Goal: Check status: Check status

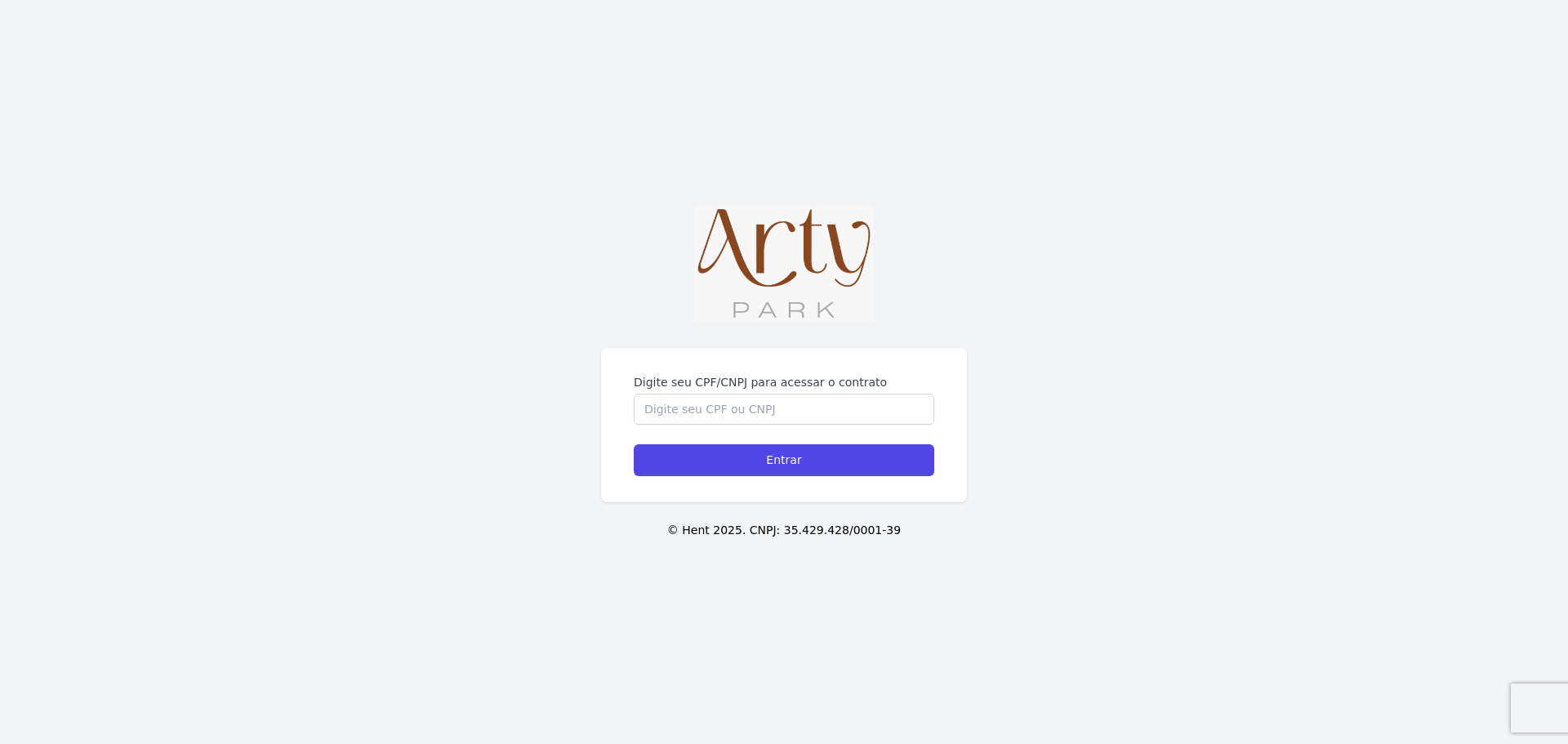
click at [732, 345] on div "Digite seu CPF/CNPJ para acessar o contrato Entrar © Hent 2025. CNPJ: 35.429.42…" at bounding box center [784, 372] width 1568 height 744
click at [737, 397] on input "Digite seu CPF/CNPJ para acessar o contrato" at bounding box center [784, 409] width 300 height 31
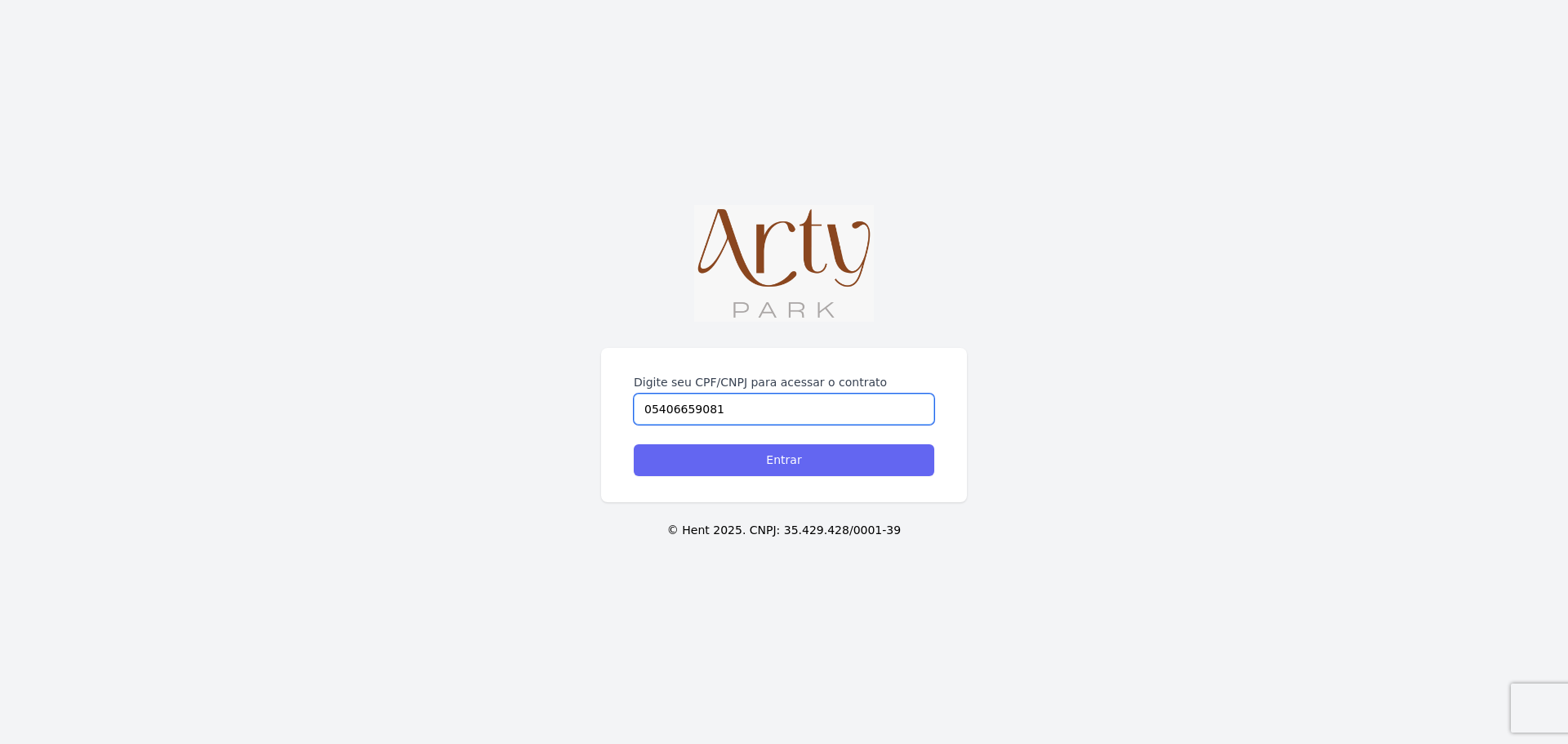
type input "05406659081"
click at [845, 447] on input "Entrar" at bounding box center [784, 460] width 300 height 32
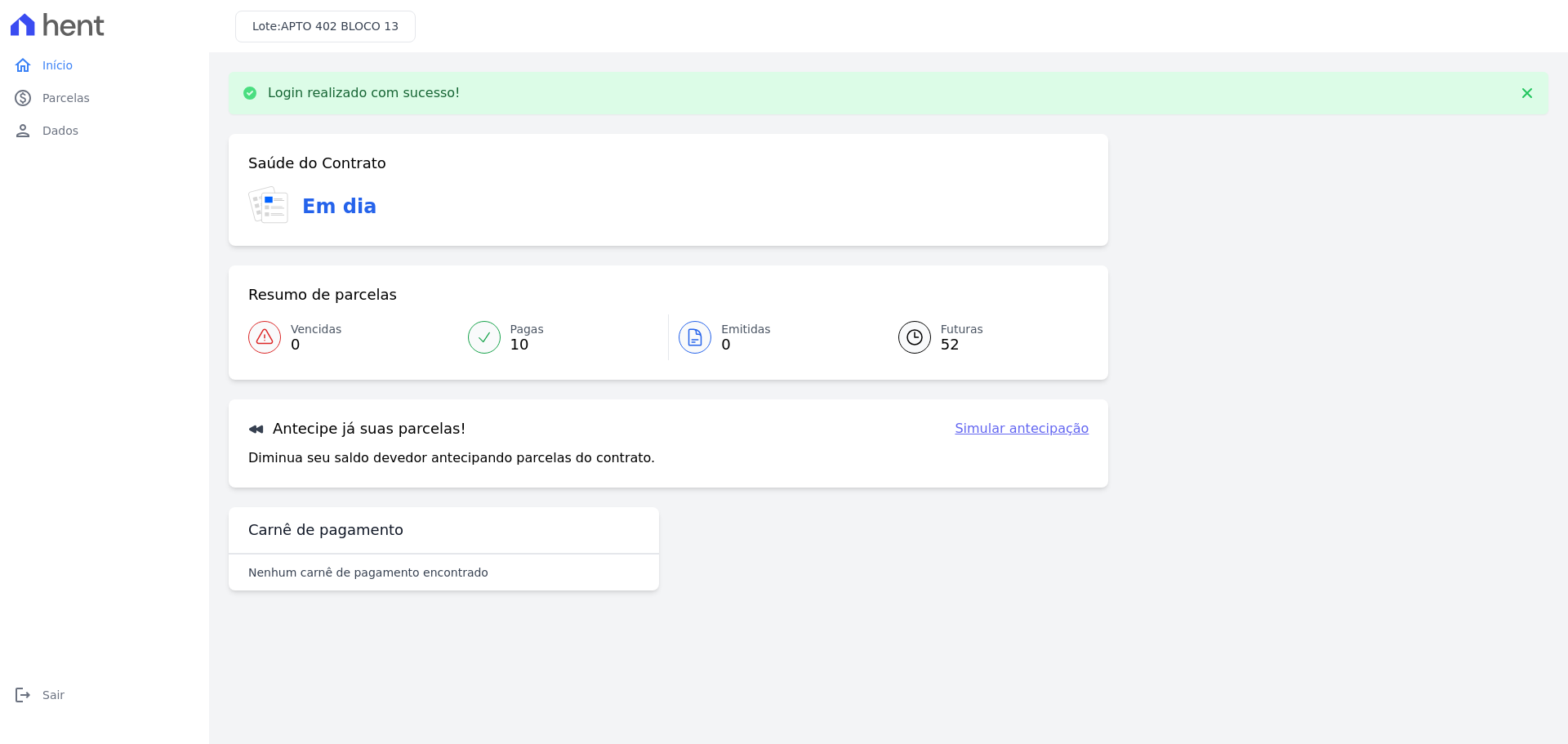
click at [963, 337] on span "Futuras" at bounding box center [962, 329] width 42 height 17
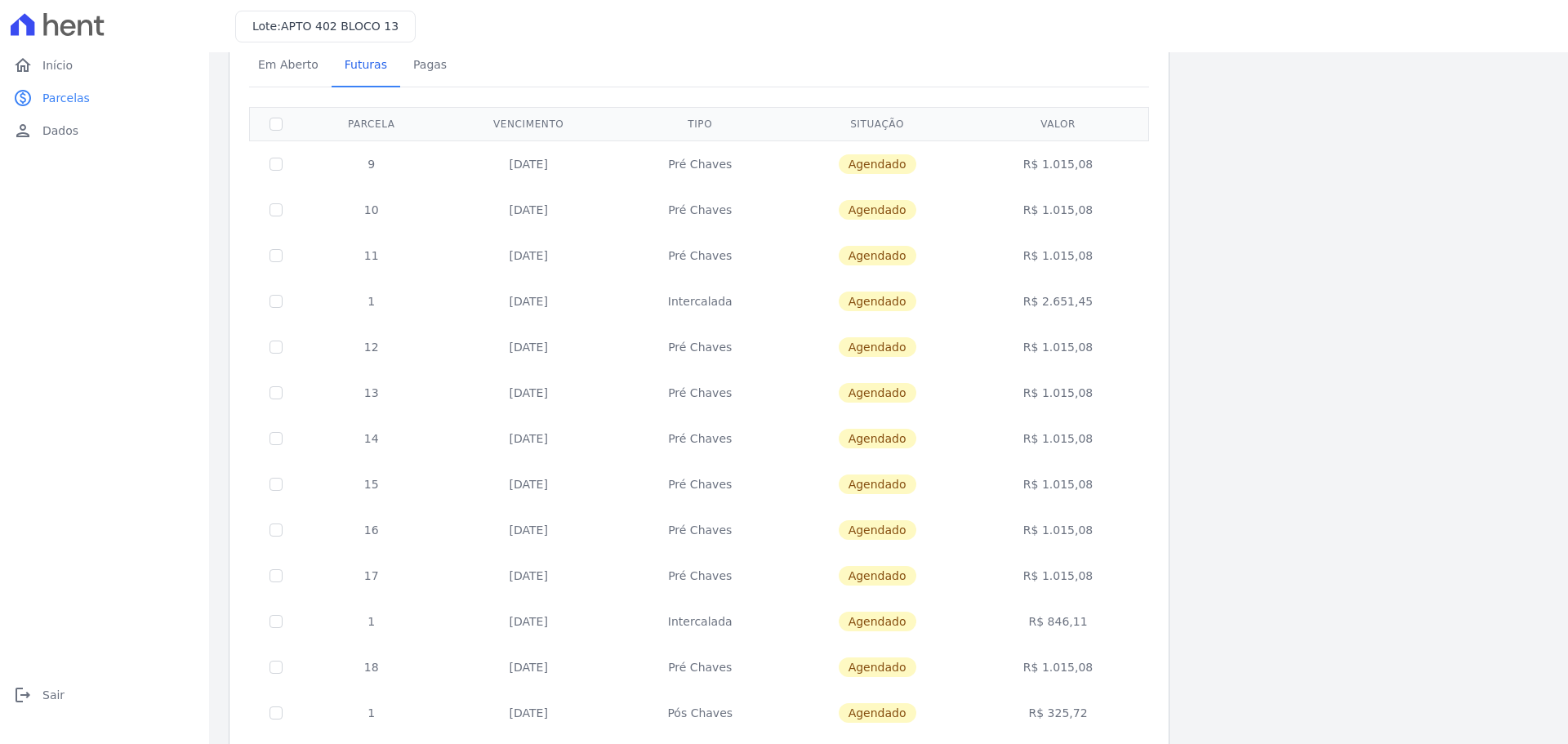
scroll to position [163, 0]
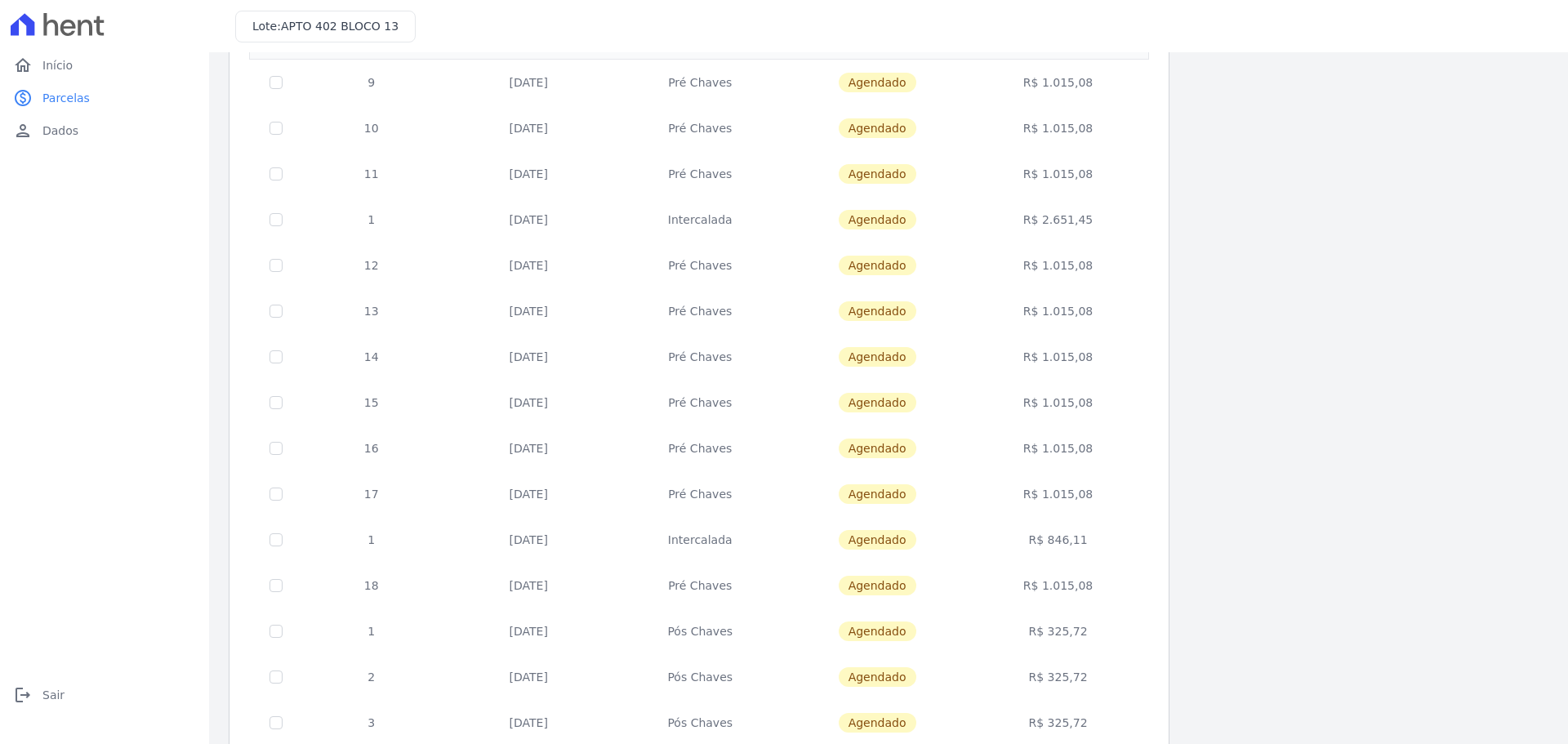
drag, startPoint x: 1048, startPoint y: 584, endPoint x: 1100, endPoint y: 594, distance: 53.0
click at [1100, 594] on td "R$ 1.015,08" at bounding box center [1058, 585] width 175 height 46
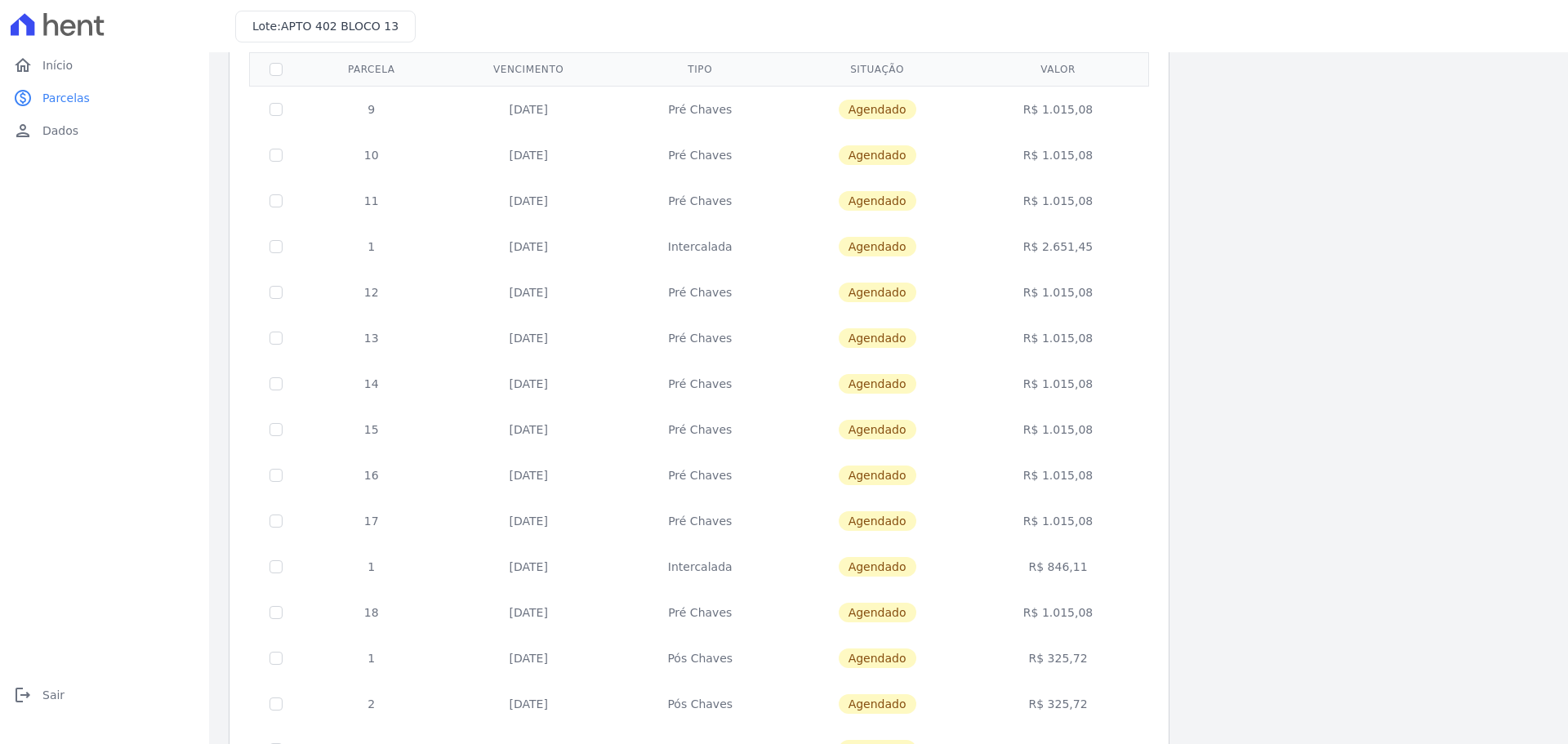
scroll to position [82, 0]
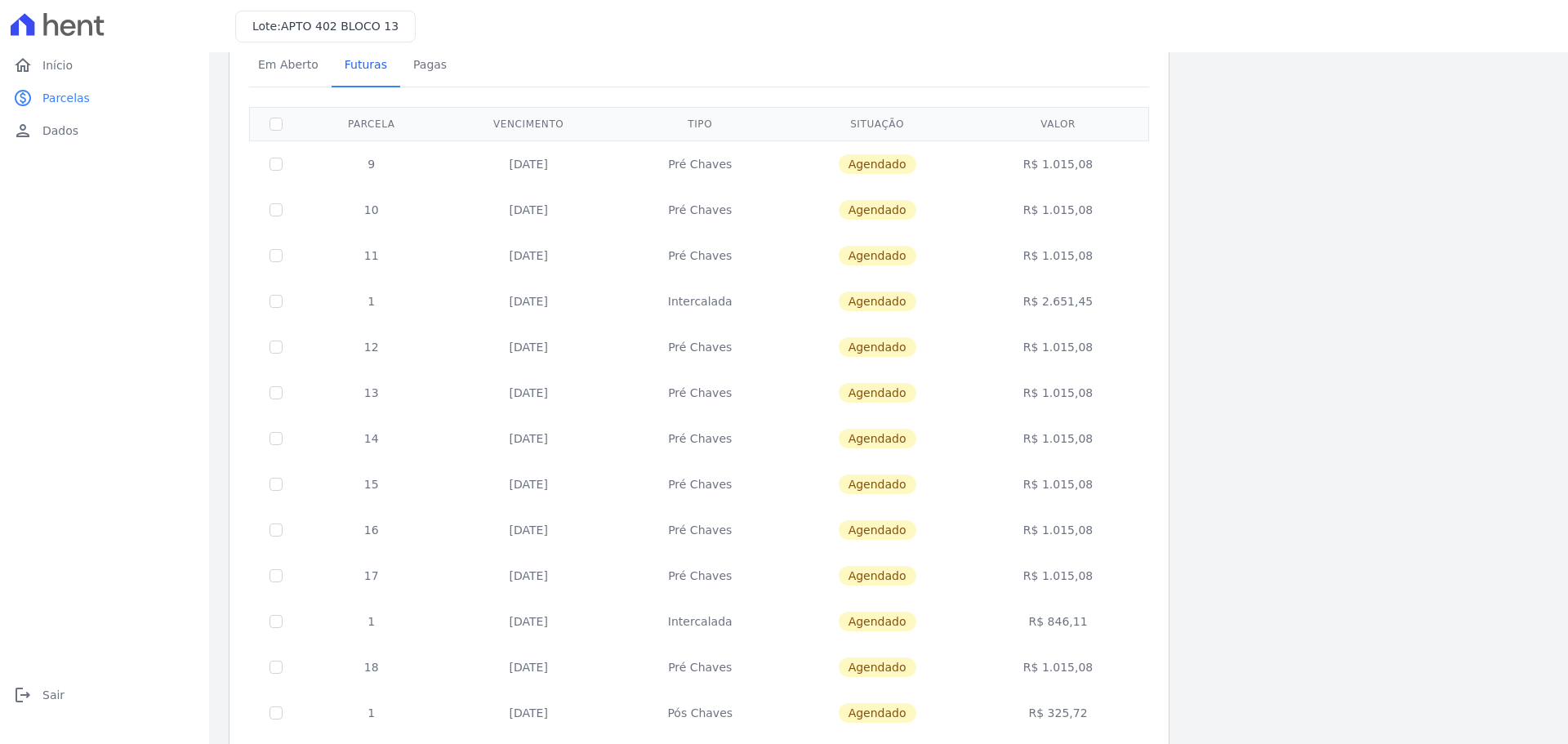
drag, startPoint x: 1048, startPoint y: 299, endPoint x: 1115, endPoint y: 310, distance: 67.9
click at [1114, 299] on td "R$ 2.651,45" at bounding box center [1058, 301] width 175 height 46
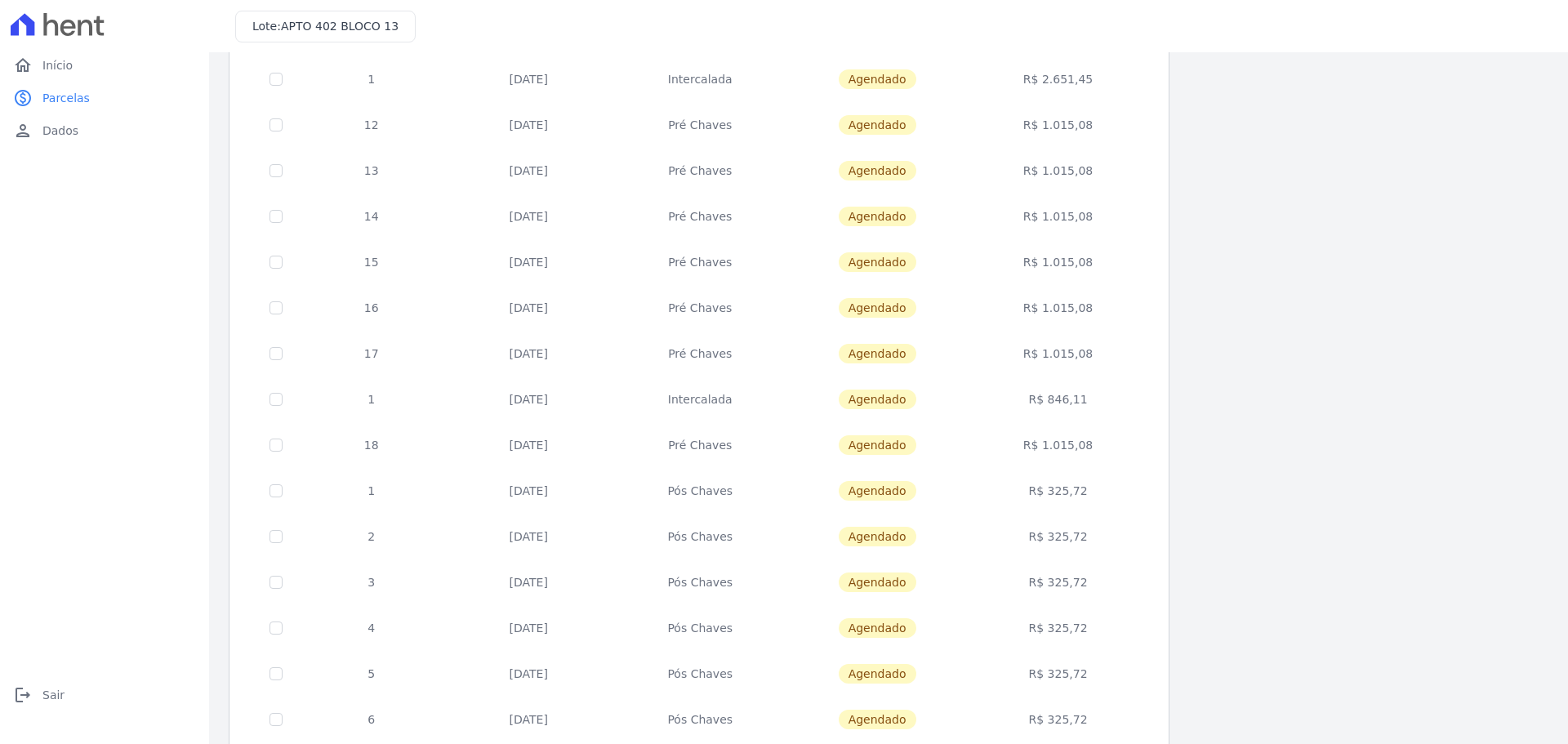
scroll to position [0, 0]
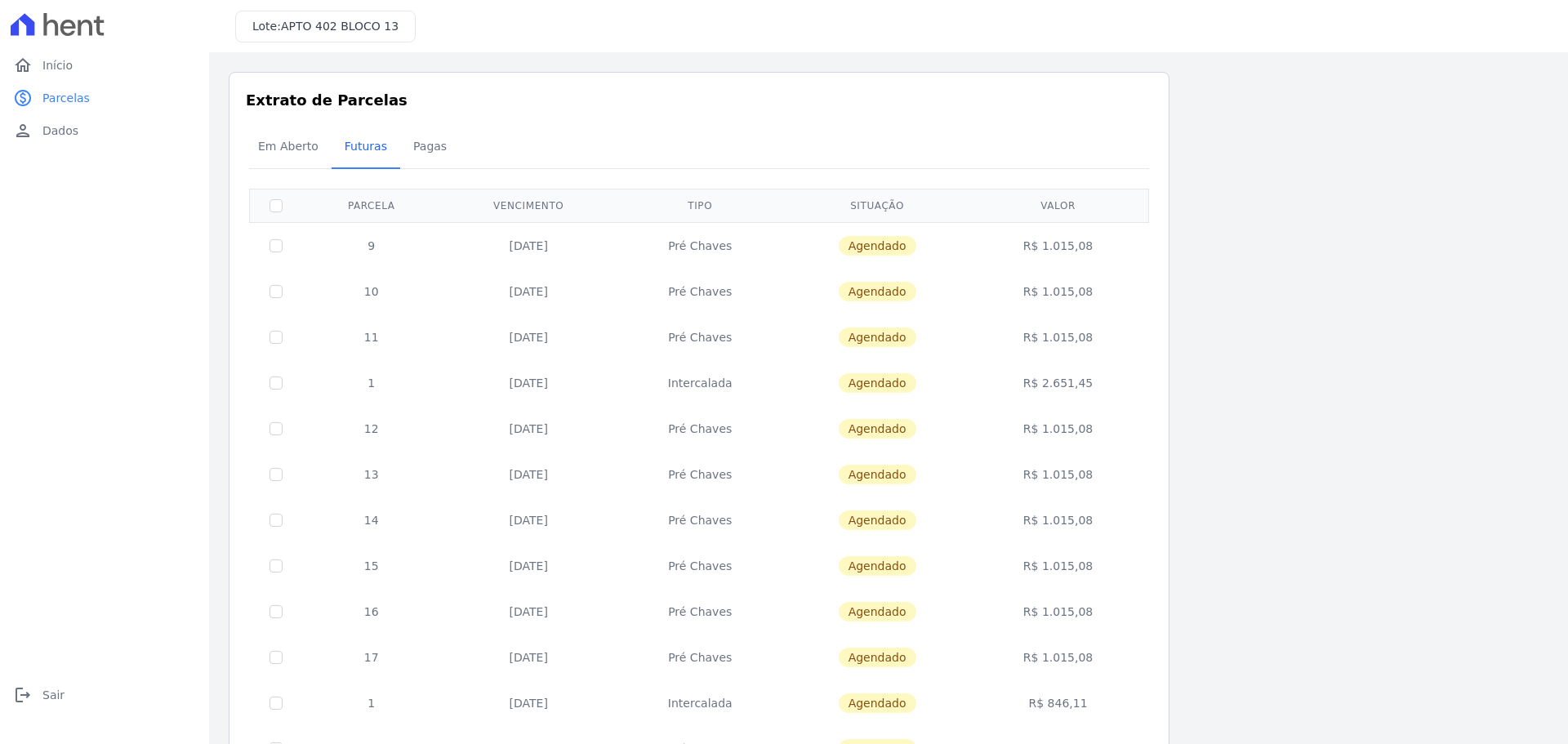
drag, startPoint x: 618, startPoint y: 657, endPoint x: 609, endPoint y: 456, distance: 201.2
click at [288, 147] on span "Em Aberto" at bounding box center [288, 146] width 80 height 33
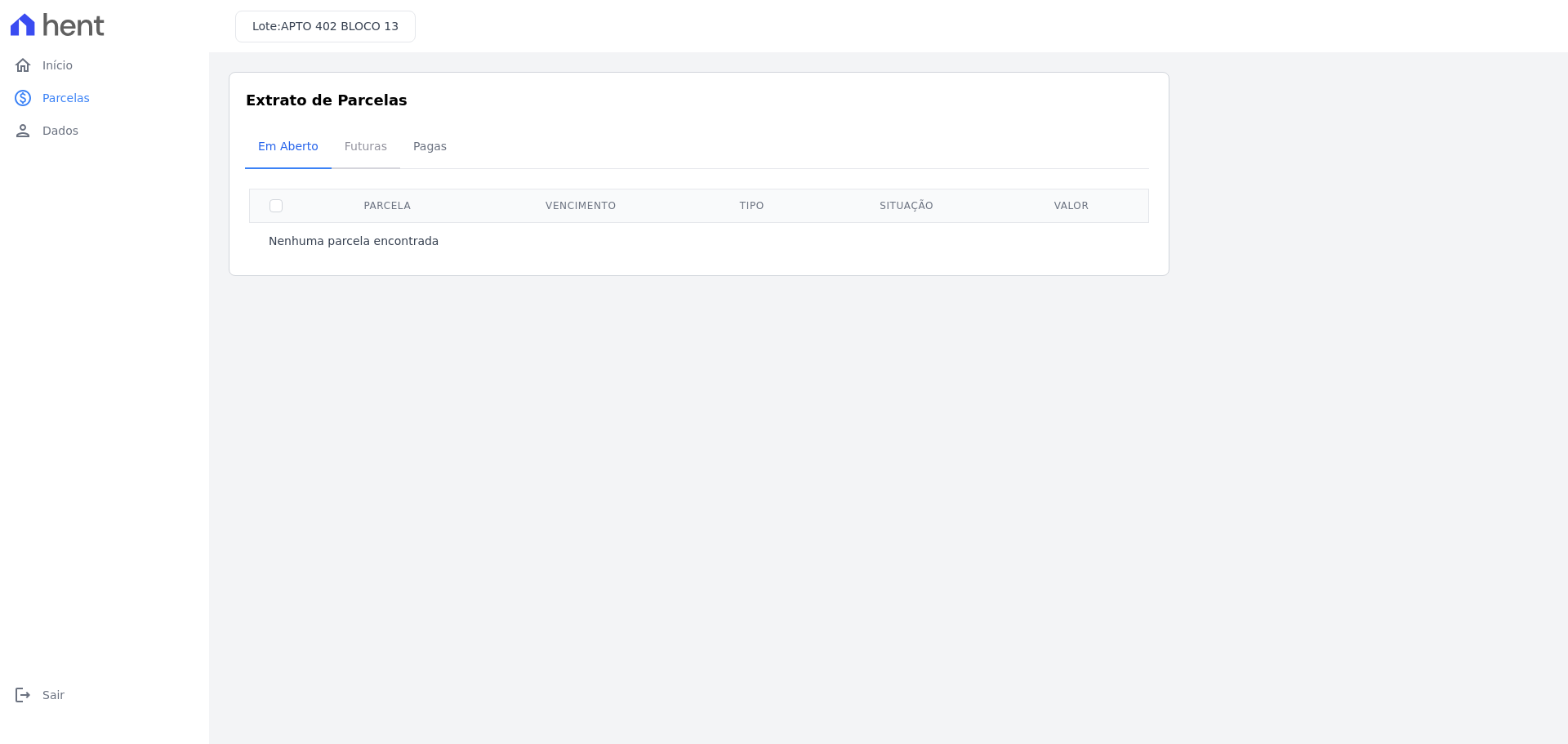
click at [376, 139] on span "Futuras" at bounding box center [366, 146] width 62 height 33
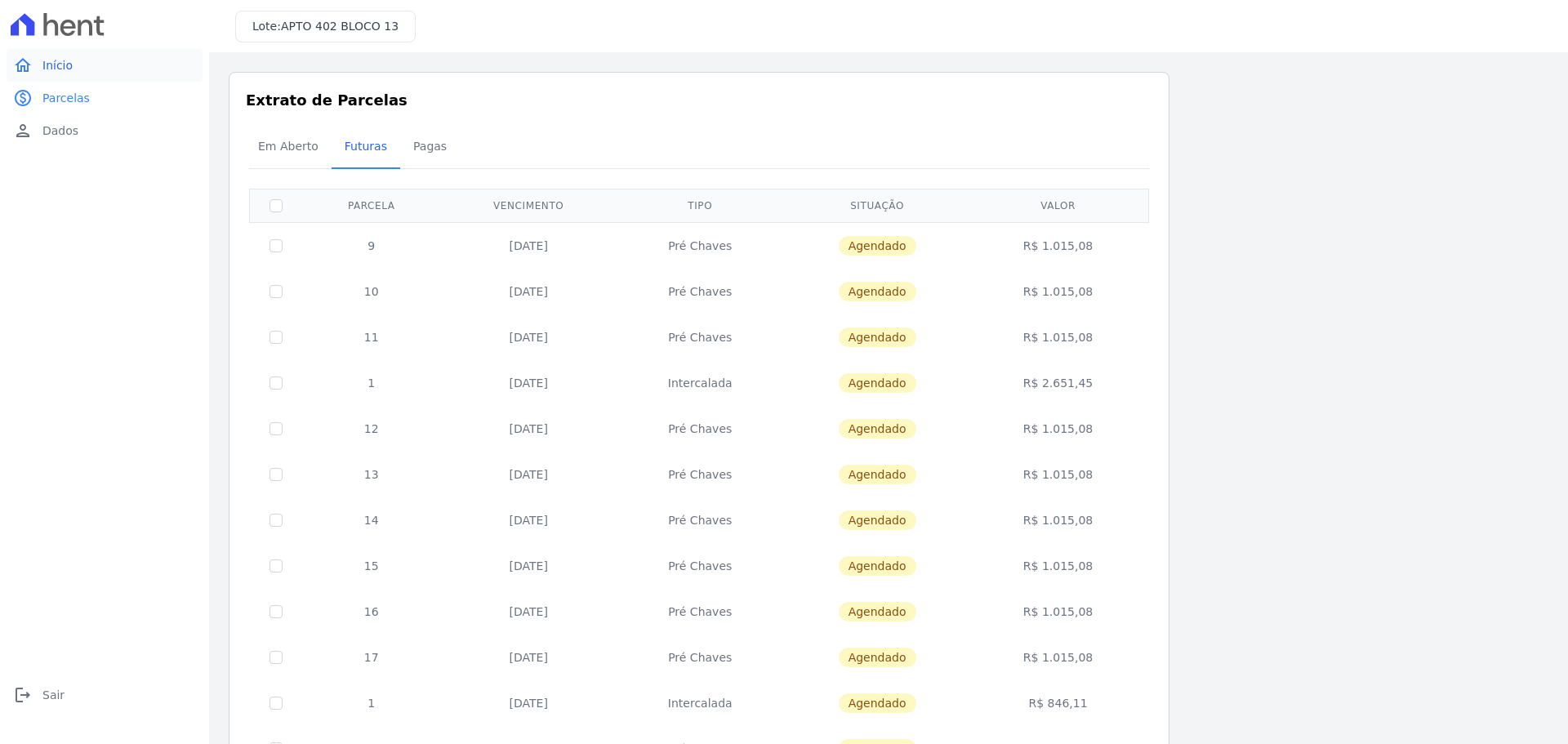
click at [58, 75] on link "home Início" at bounding box center [104, 65] width 196 height 33
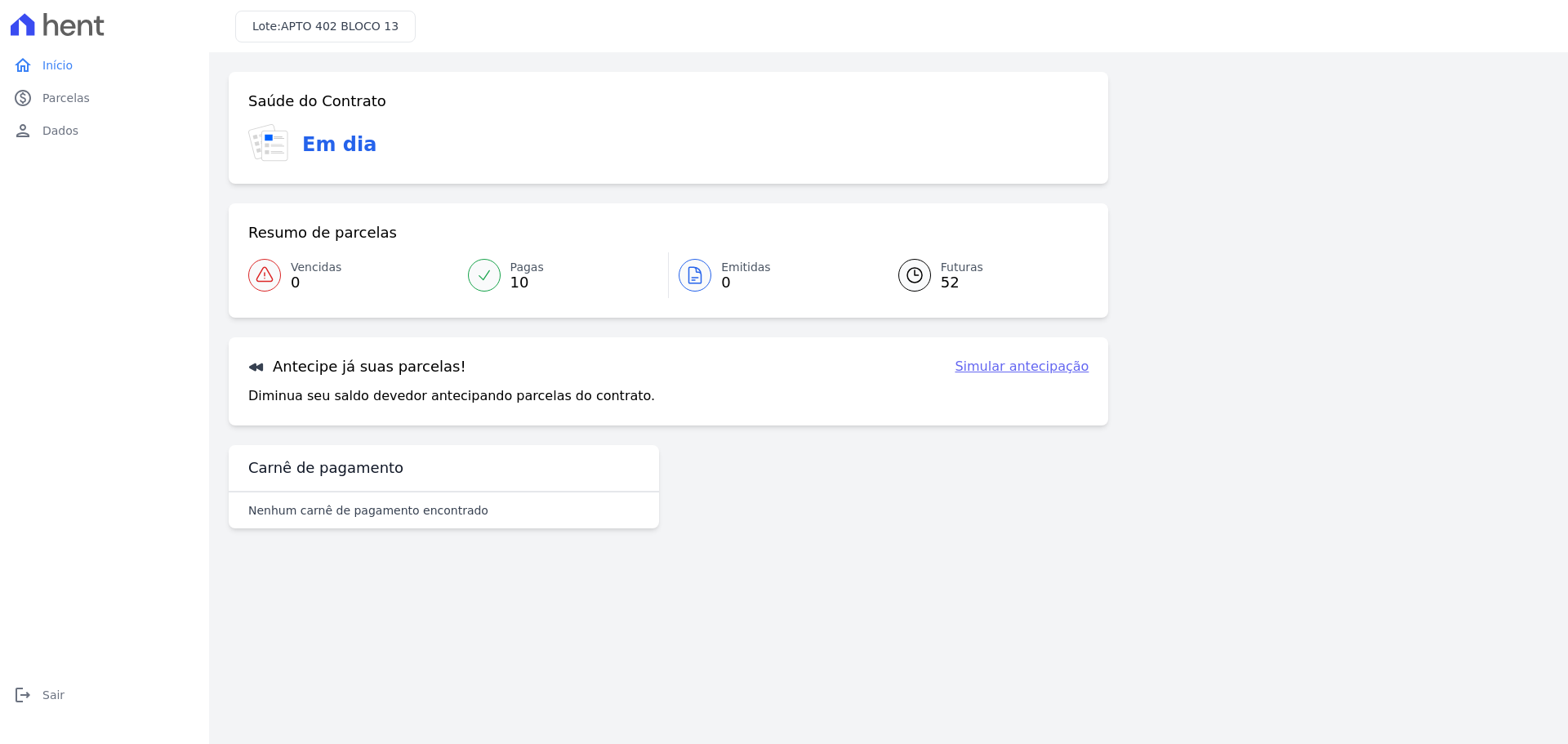
click at [526, 276] on span "10" at bounding box center [527, 282] width 33 height 13
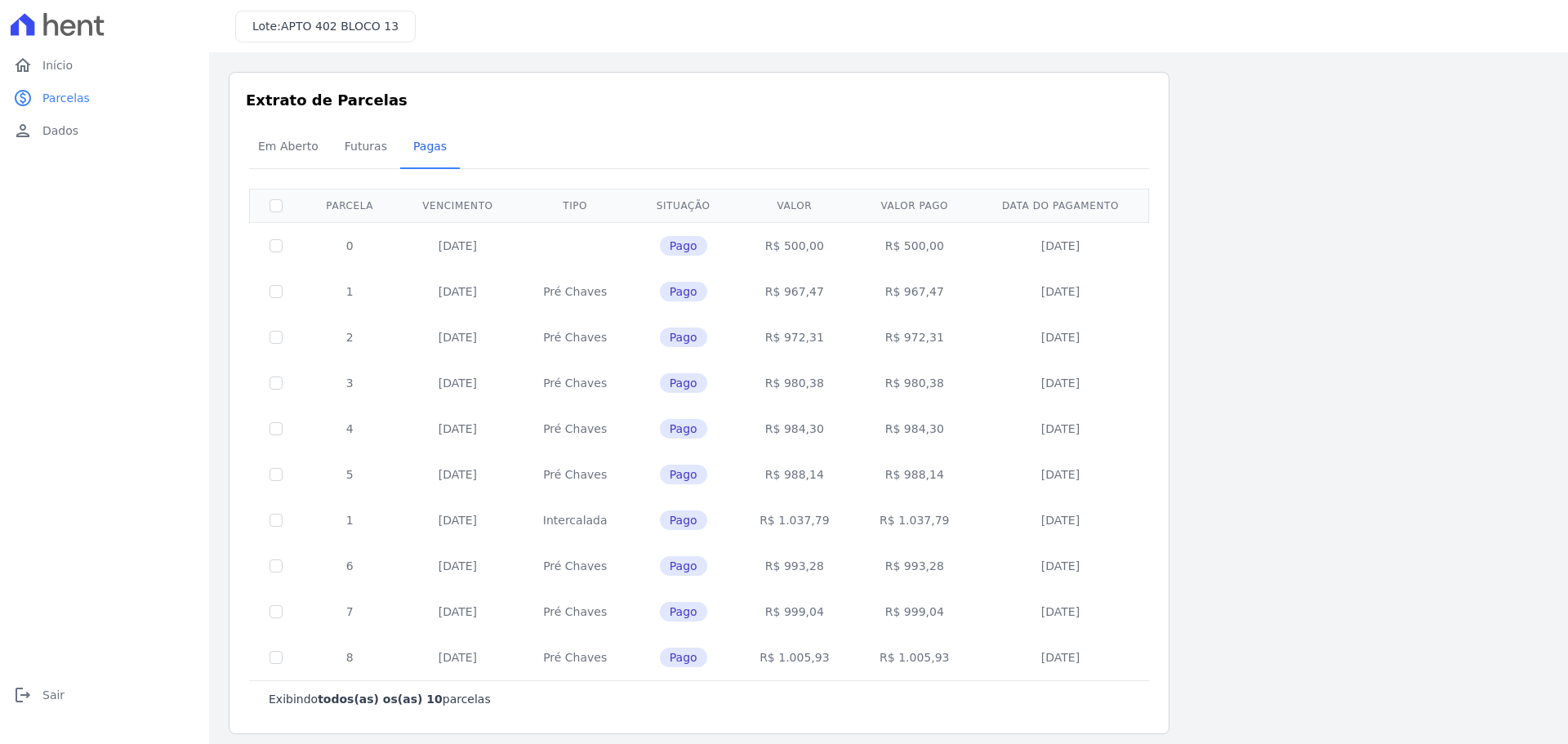
drag, startPoint x: 432, startPoint y: 247, endPoint x: 494, endPoint y: 247, distance: 62.0
click at [494, 247] on td "02/12/2024" at bounding box center [457, 245] width 121 height 47
drag, startPoint x: 434, startPoint y: 657, endPoint x: 507, endPoint y: 654, distance: 73.1
click at [506, 654] on td "10/08/2025" at bounding box center [457, 658] width 121 height 46
click at [73, 66] on link "home Início" at bounding box center [104, 65] width 196 height 33
